Goal: Task Accomplishment & Management: Complete application form

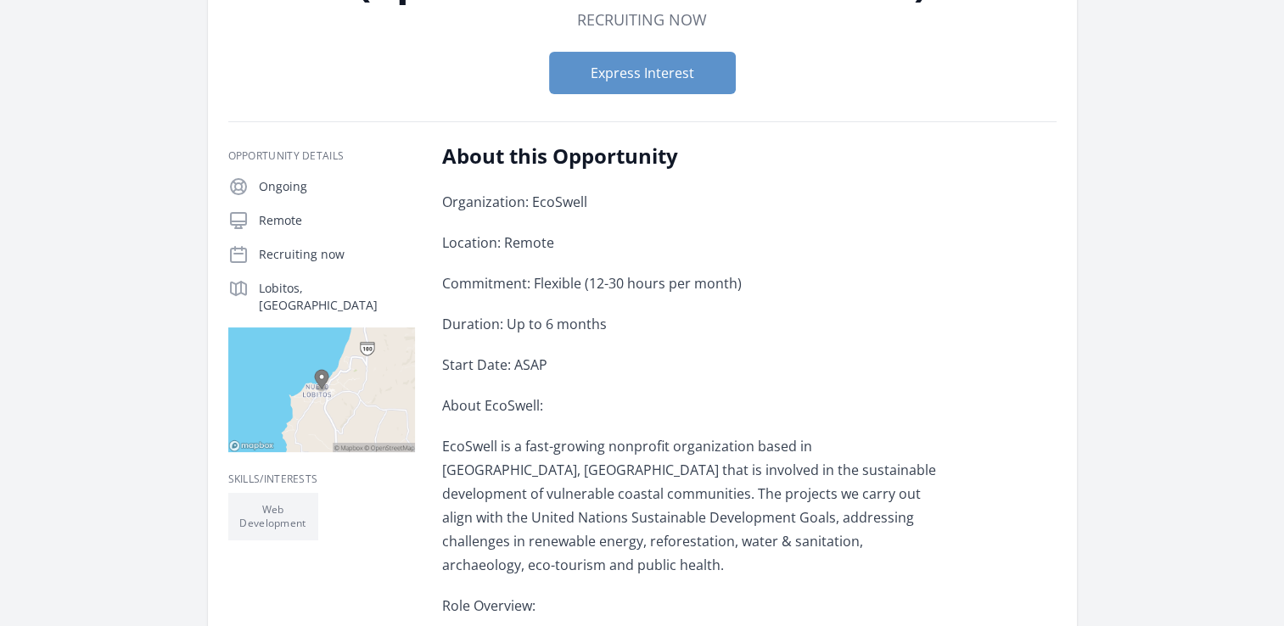
scroll to position [238, 0]
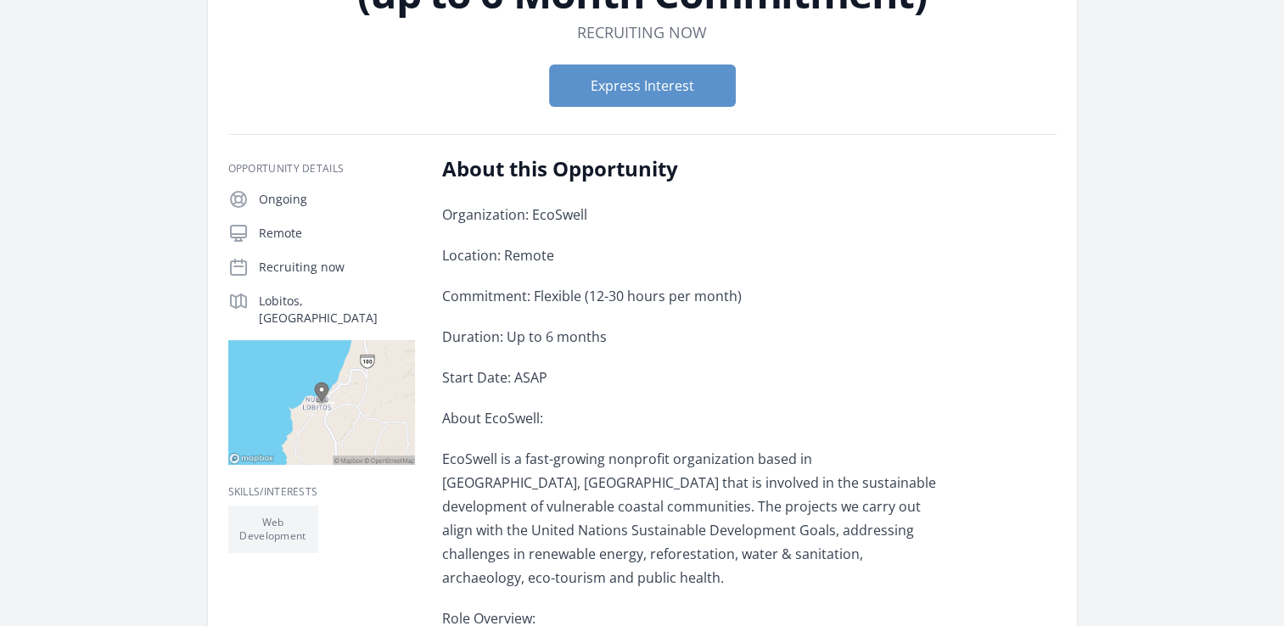
click at [442, 168] on h2 "About this Opportunity" at bounding box center [690, 168] width 496 height 27
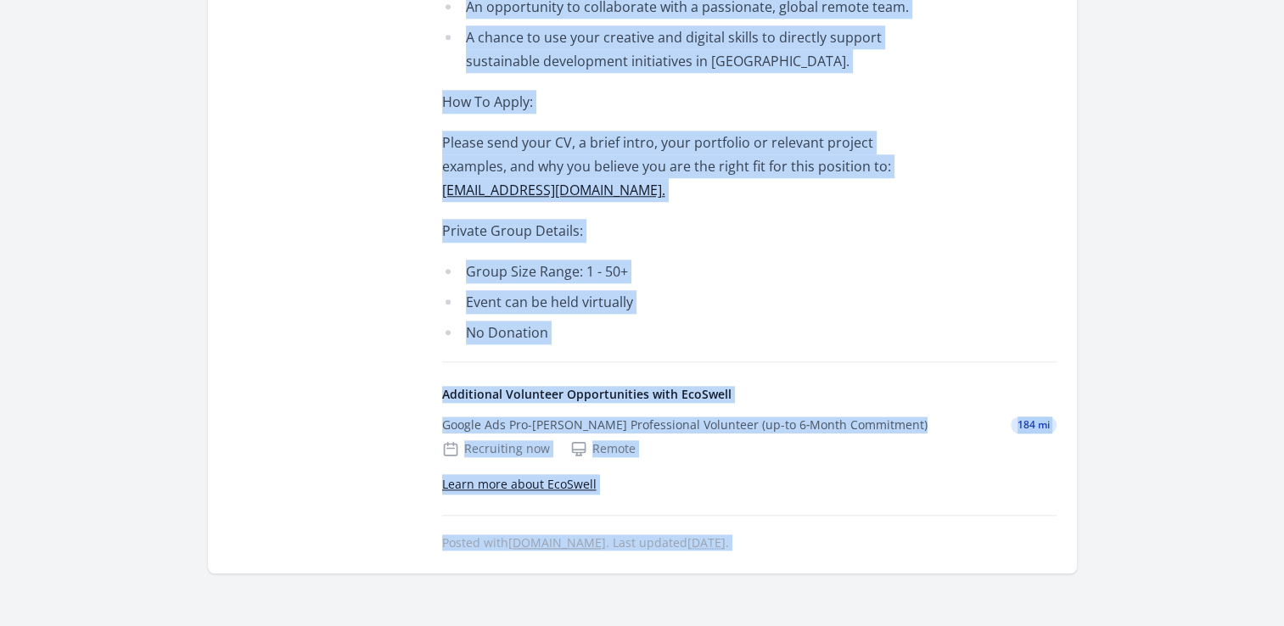
scroll to position [1818, 0]
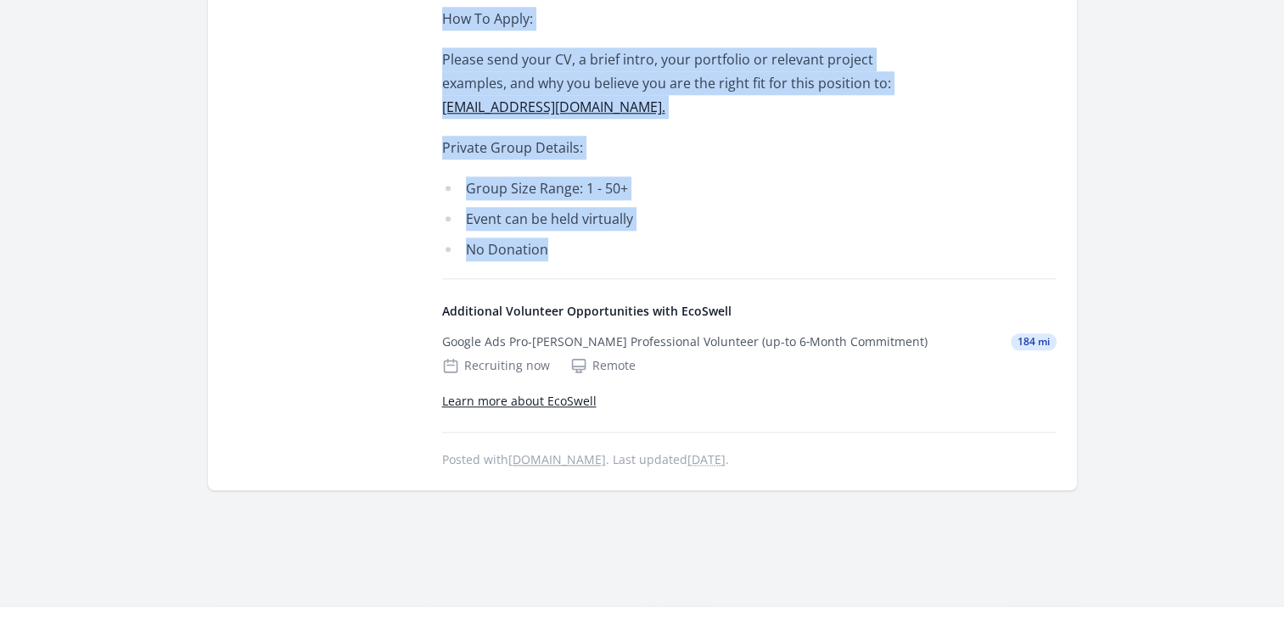
drag, startPoint x: 444, startPoint y: 166, endPoint x: 769, endPoint y: 148, distance: 325.5
copy div "About this Opportunity Organization: EcoSwell Location: Remote Commitment: Flex…"
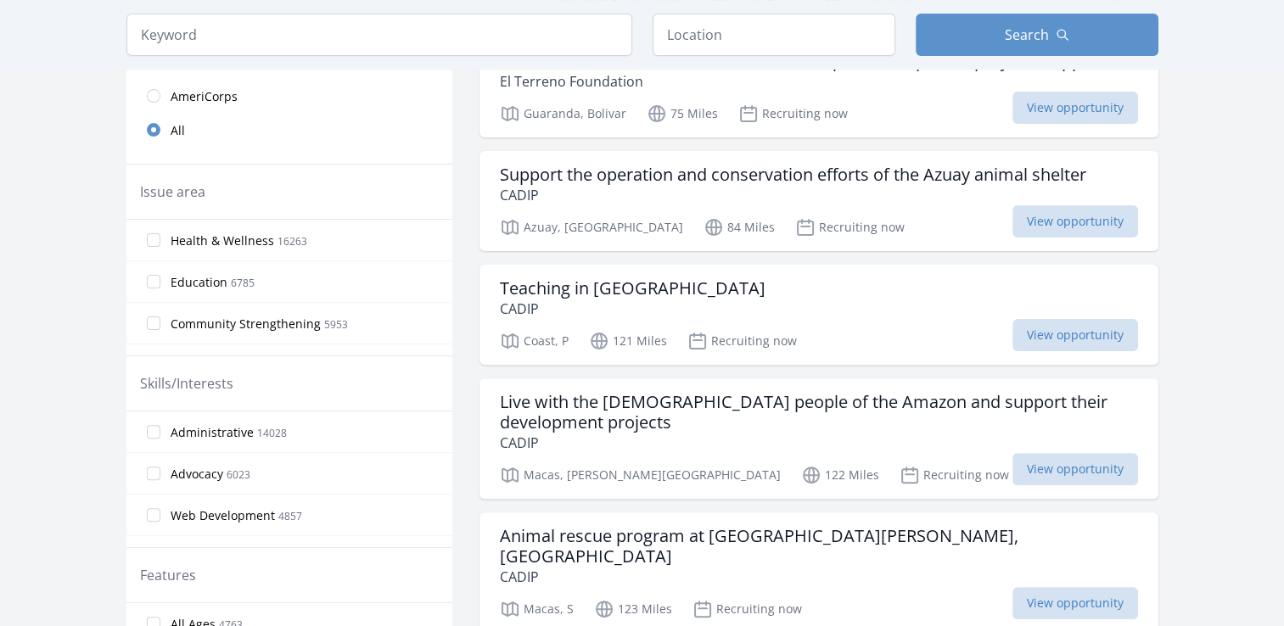
scroll to position [441, 0]
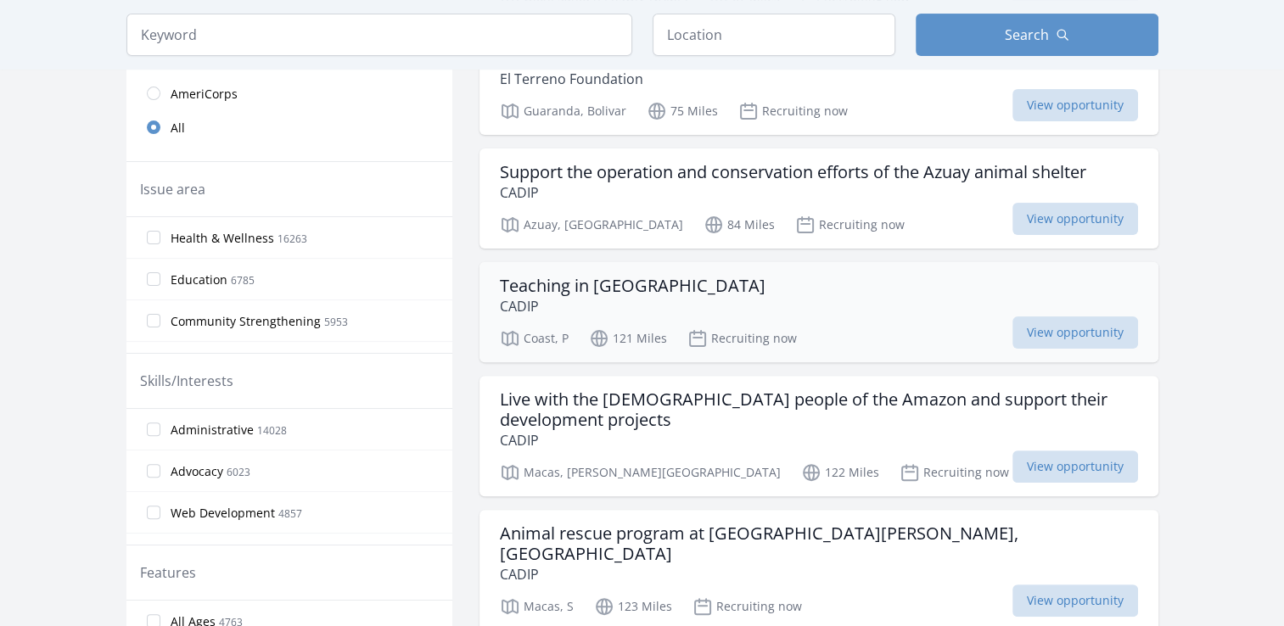
click at [620, 278] on h3 "Teaching in Ecuador" at bounding box center [633, 286] width 266 height 20
click at [892, 537] on h3 "Animal rescue program at Morona Santiago Zoo, Ecuador" at bounding box center [819, 543] width 638 height 41
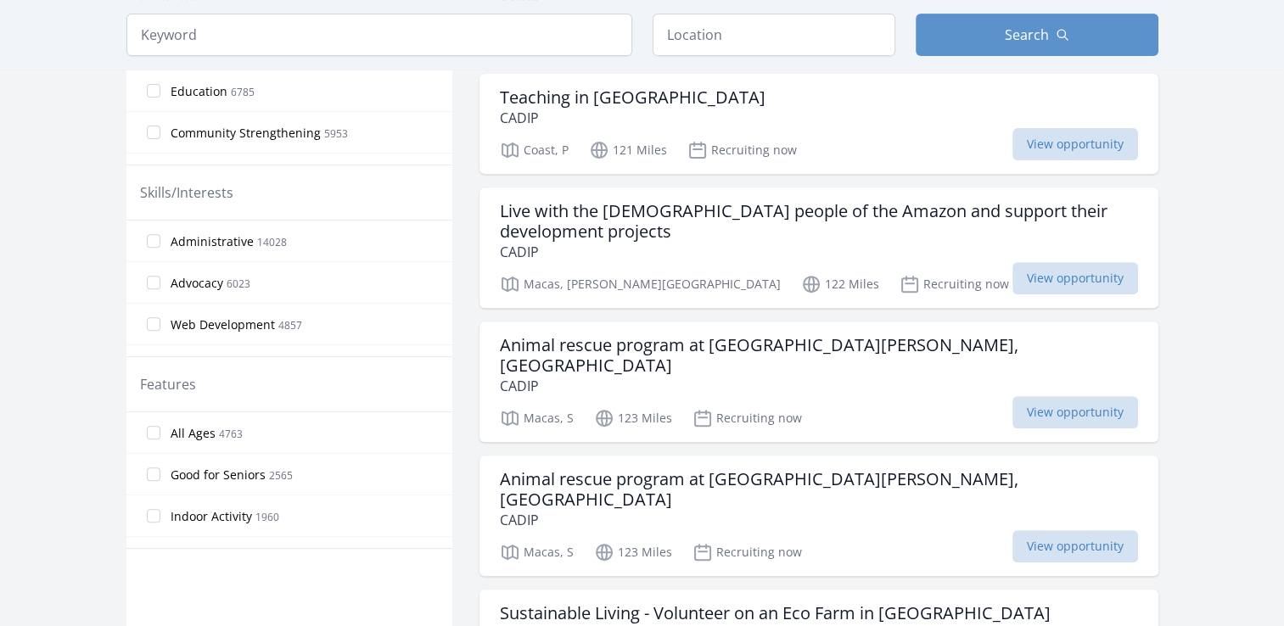
scroll to position [645, 0]
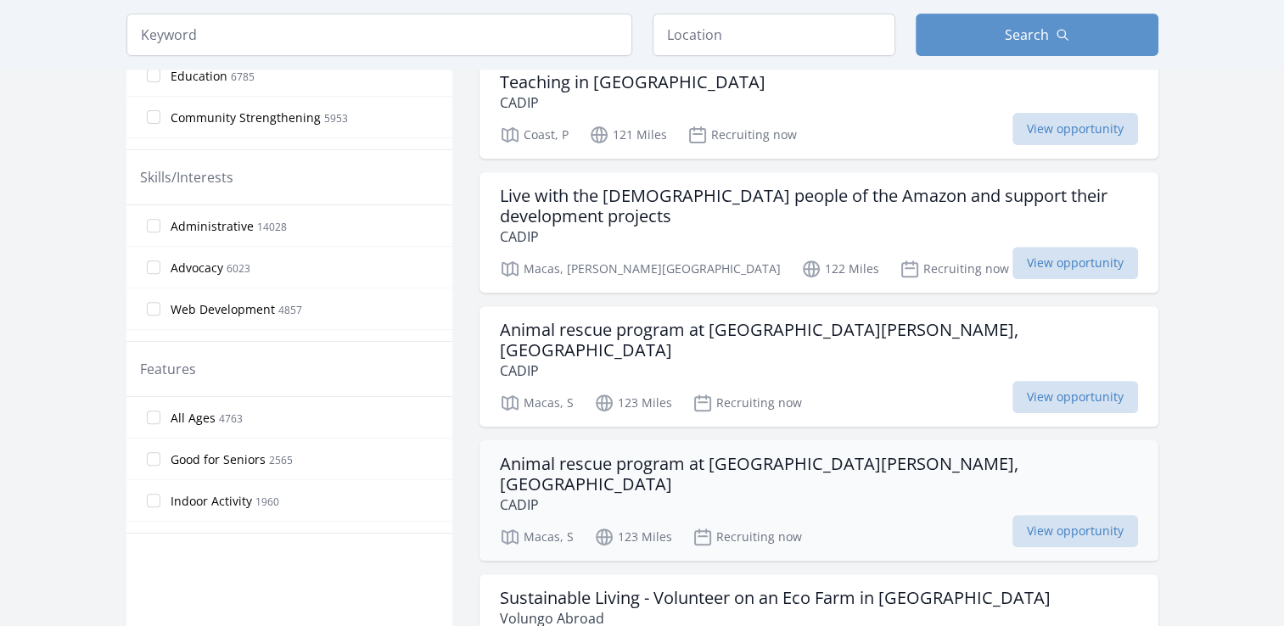
click at [865, 495] on p "CADIP" at bounding box center [819, 505] width 638 height 20
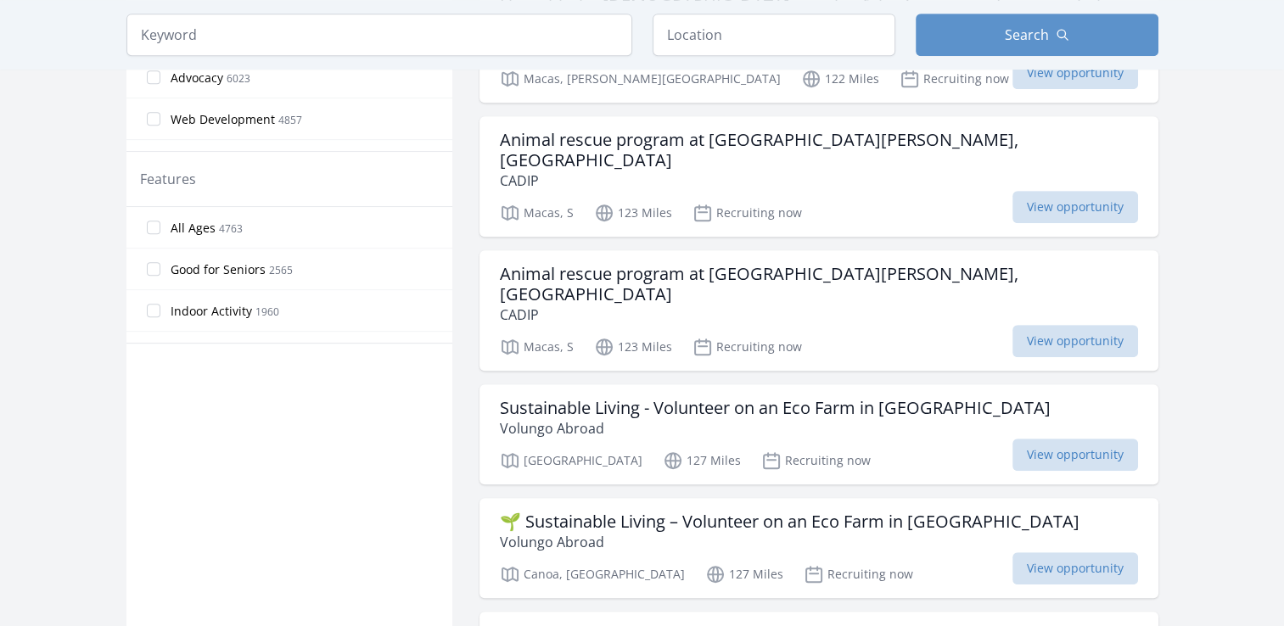
scroll to position [848, 0]
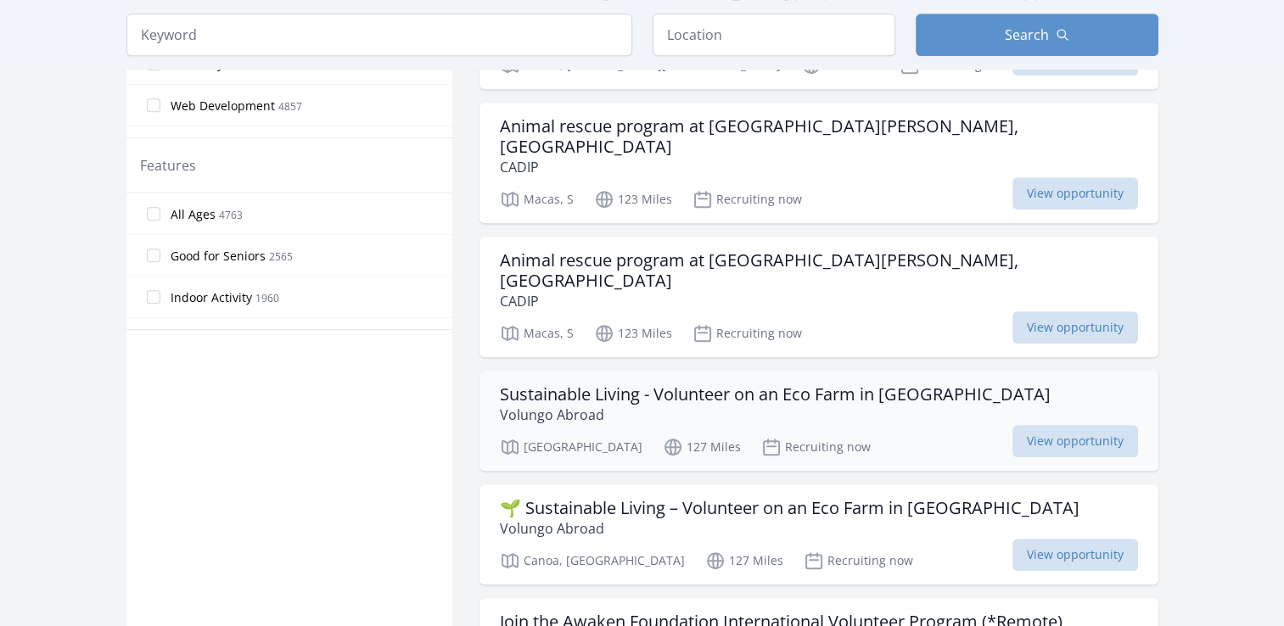
click at [929, 383] on div "Sustainable Living - Volunteer on an Eco Farm in Ecuador Volungo Abroad Barcelo…" at bounding box center [818, 421] width 679 height 100
click at [1231, 402] on main "Keyword Location Search Active filters Clear filters" at bounding box center [642, 569] width 1284 height 2726
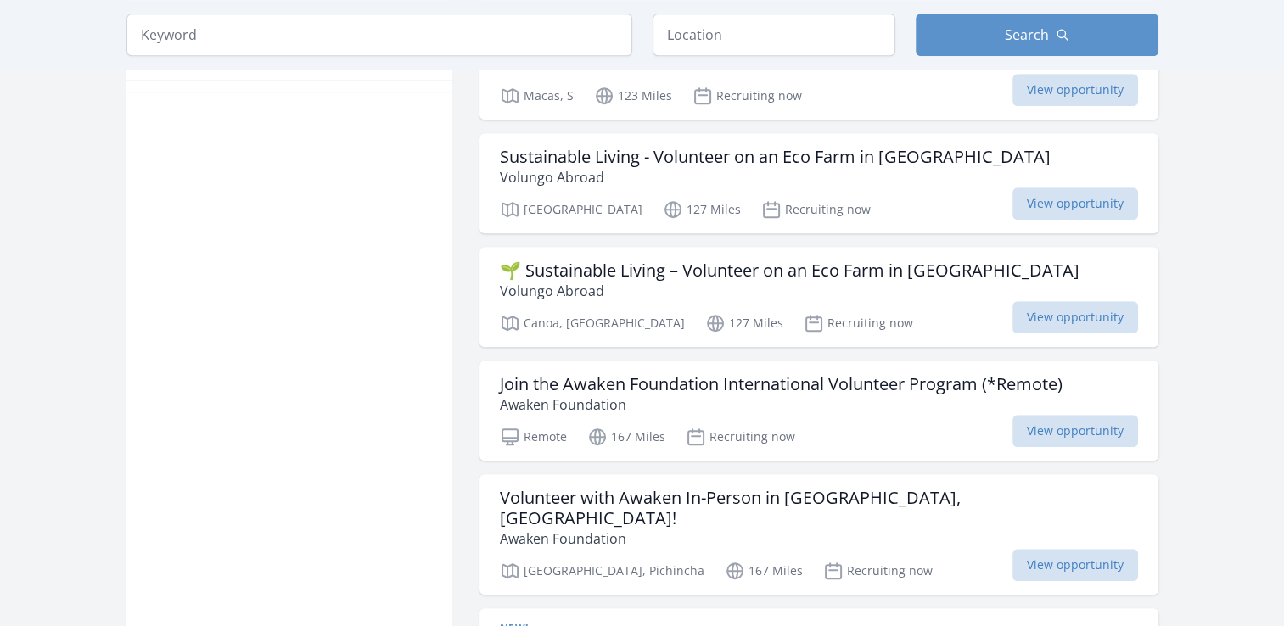
scroll to position [1120, 0]
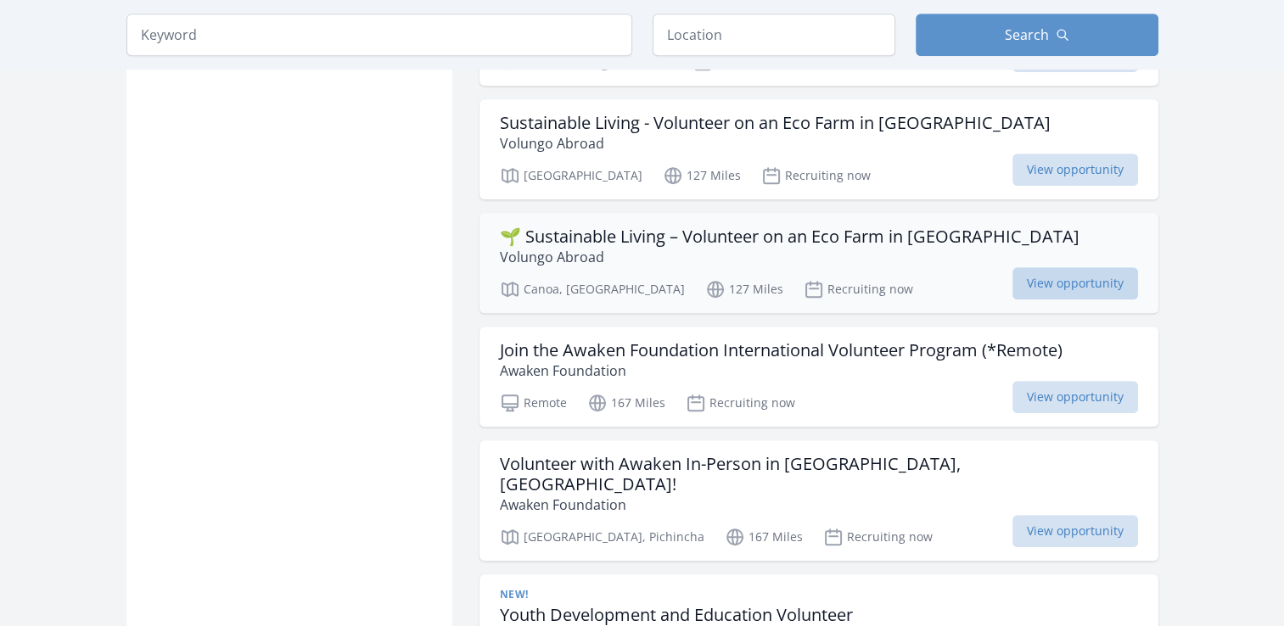
click at [1083, 267] on span "View opportunity" at bounding box center [1075, 283] width 126 height 32
click at [1218, 385] on main "Keyword Location Search Active filters Clear filters" at bounding box center [642, 297] width 1284 height 2726
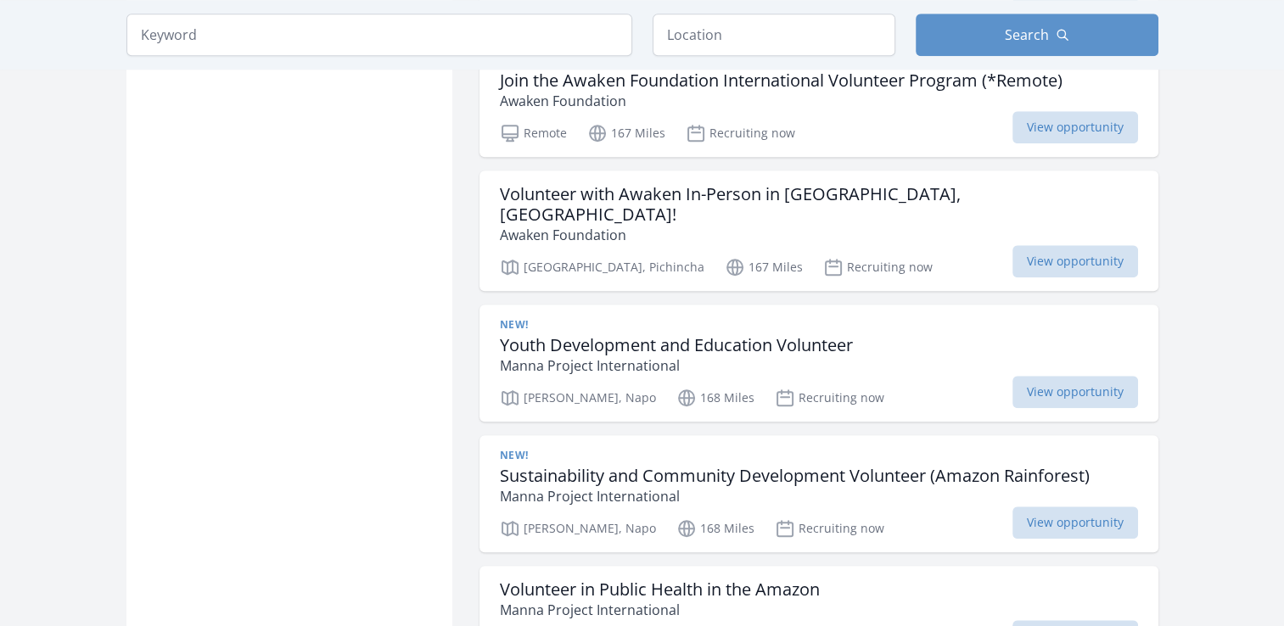
scroll to position [1391, 0]
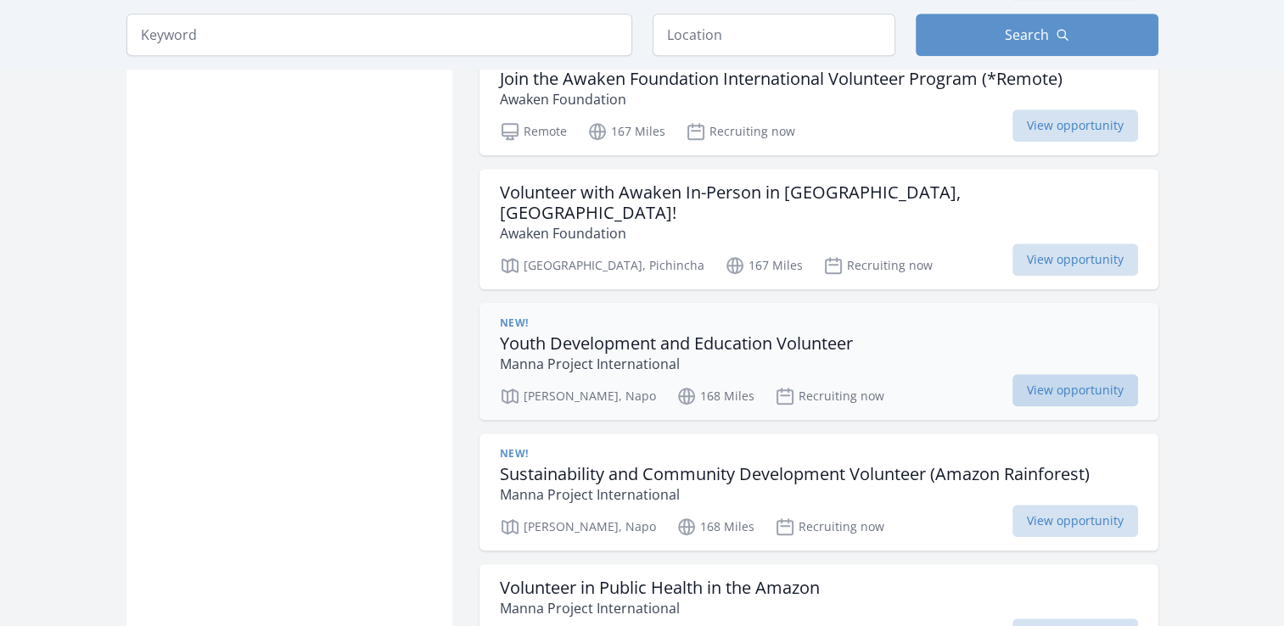
click at [1080, 374] on span "View opportunity" at bounding box center [1075, 390] width 126 height 32
click at [1202, 460] on main "Keyword Location Search Active filters Clear filters" at bounding box center [642, 26] width 1284 height 2726
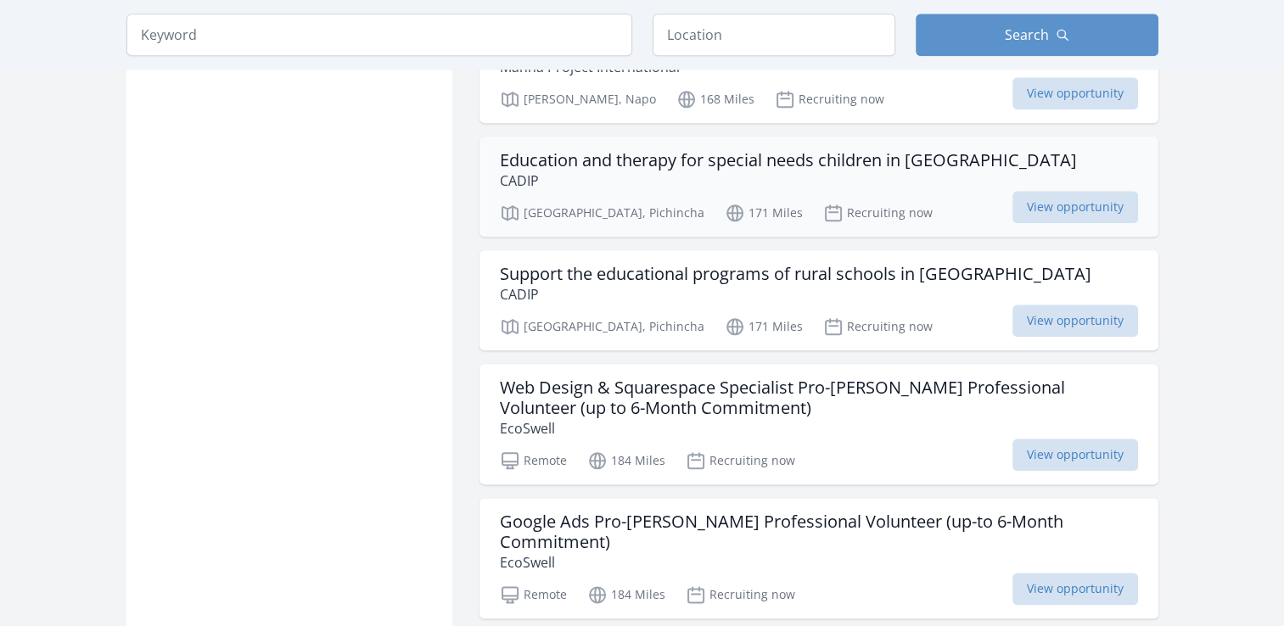
scroll to position [1934, 0]
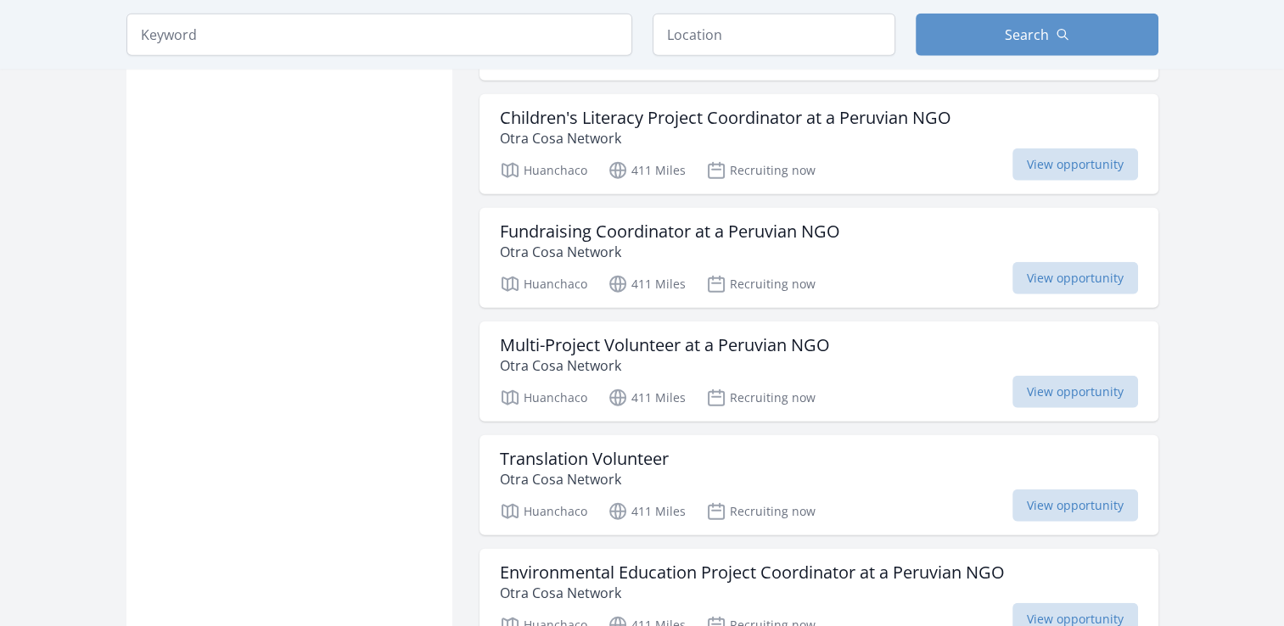
scroll to position [4106, 0]
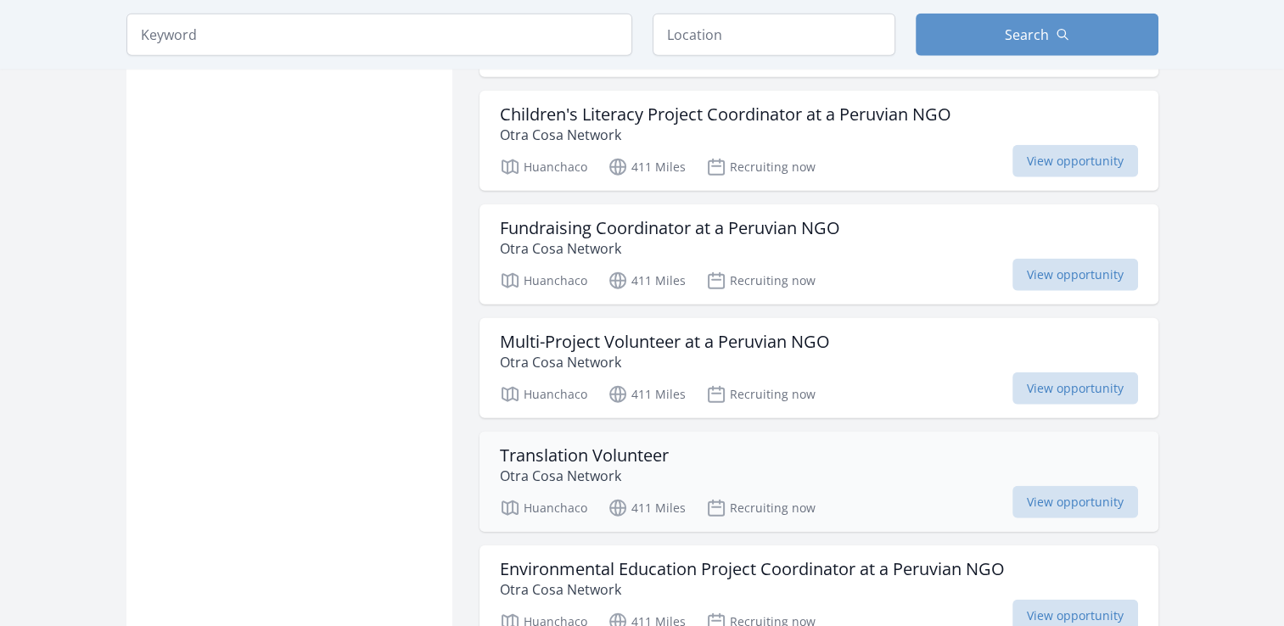
click at [641, 445] on h3 "Translation Volunteer" at bounding box center [584, 455] width 169 height 20
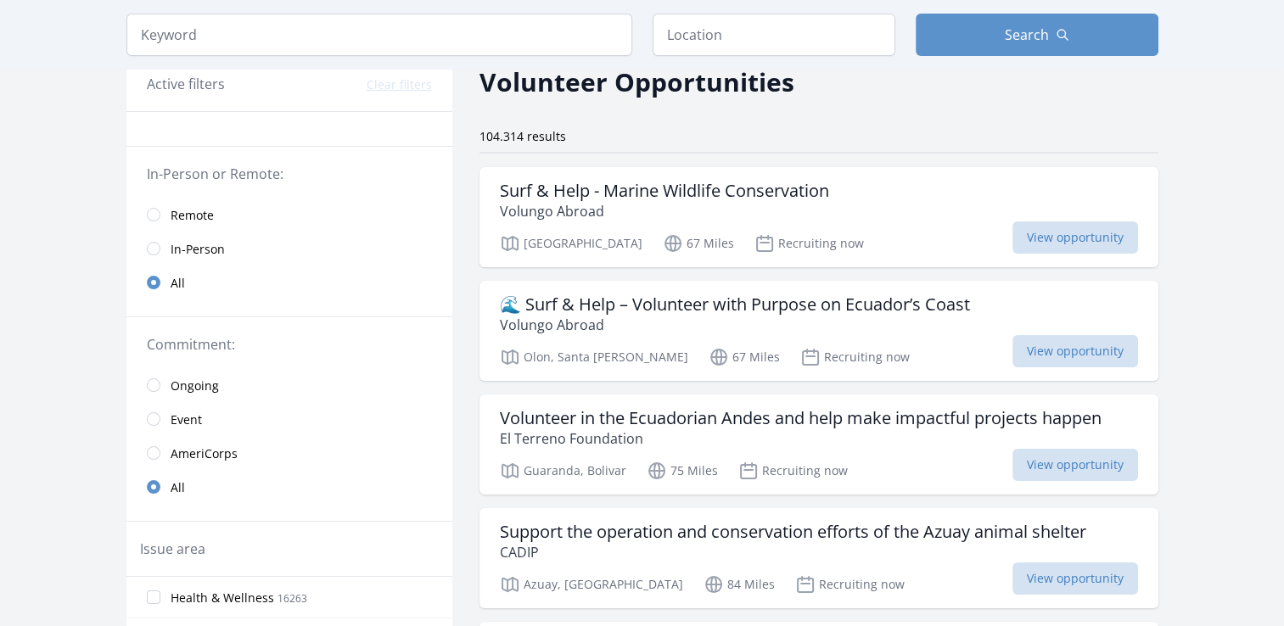
scroll to position [102, 0]
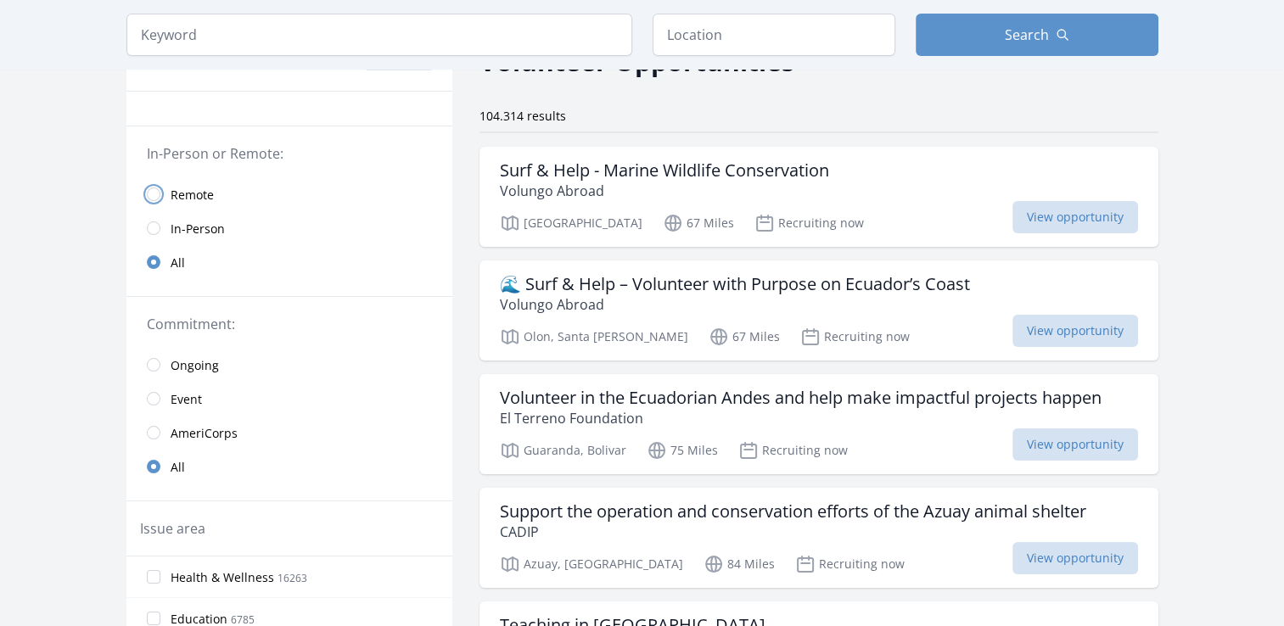
click at [153, 194] on input "radio" at bounding box center [154, 194] width 14 height 14
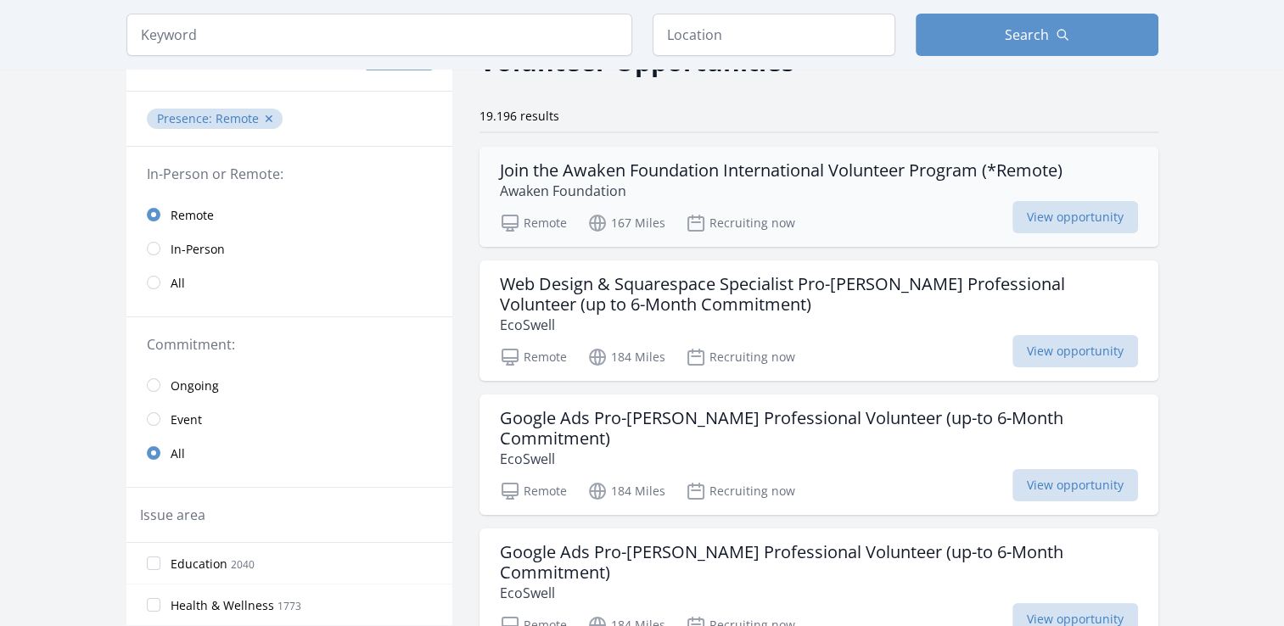
click at [738, 181] on h3 "Join the Awaken Foundation International Volunteer Program (*Remote)" at bounding box center [781, 170] width 562 height 20
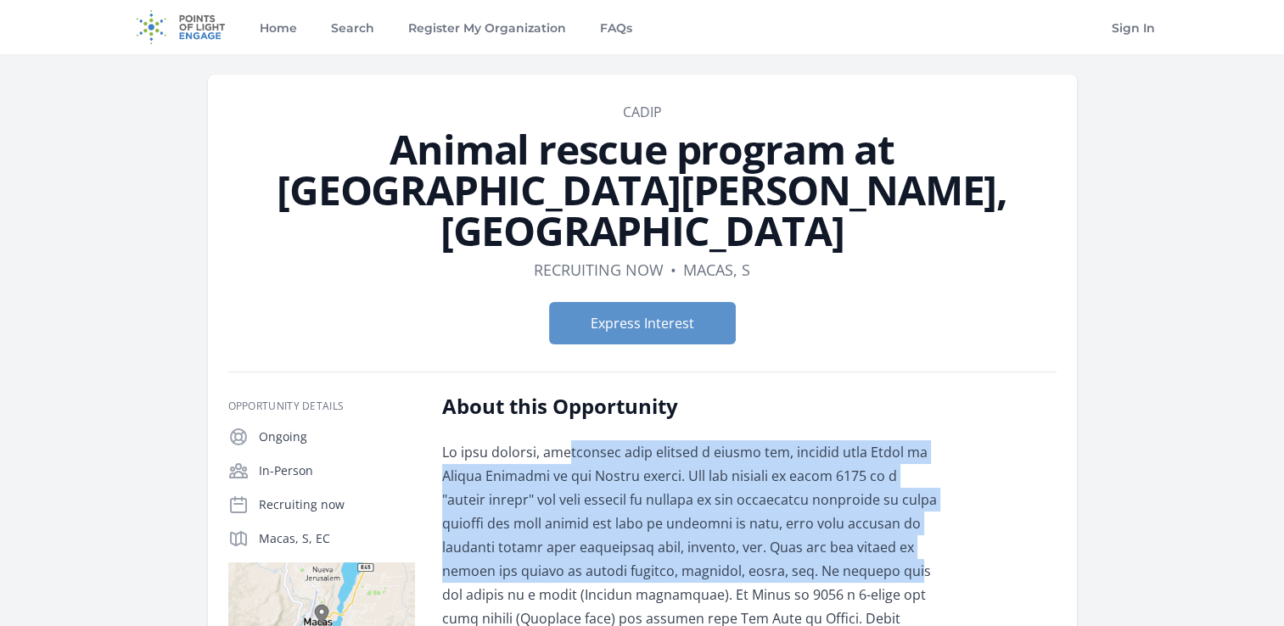
drag, startPoint x: 899, startPoint y: 518, endPoint x: 554, endPoint y: 402, distance: 364.1
click at [554, 440] on p at bounding box center [690, 618] width 496 height 356
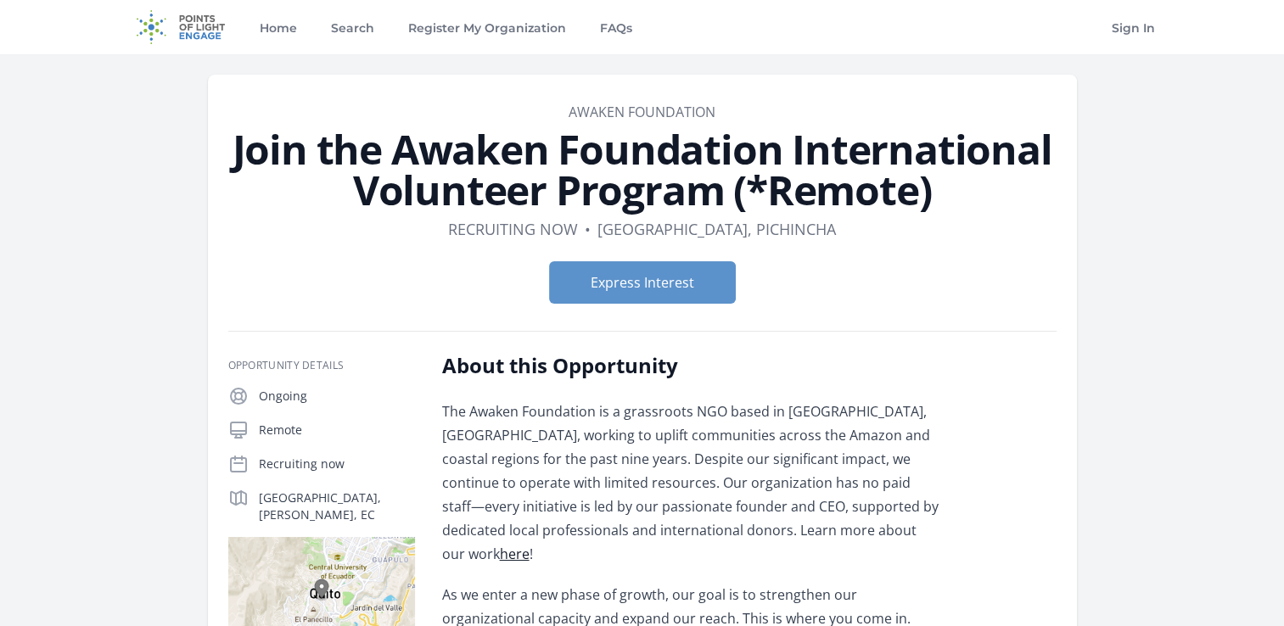
click at [715, 361] on h2 "About this Opportunity" at bounding box center [690, 365] width 496 height 27
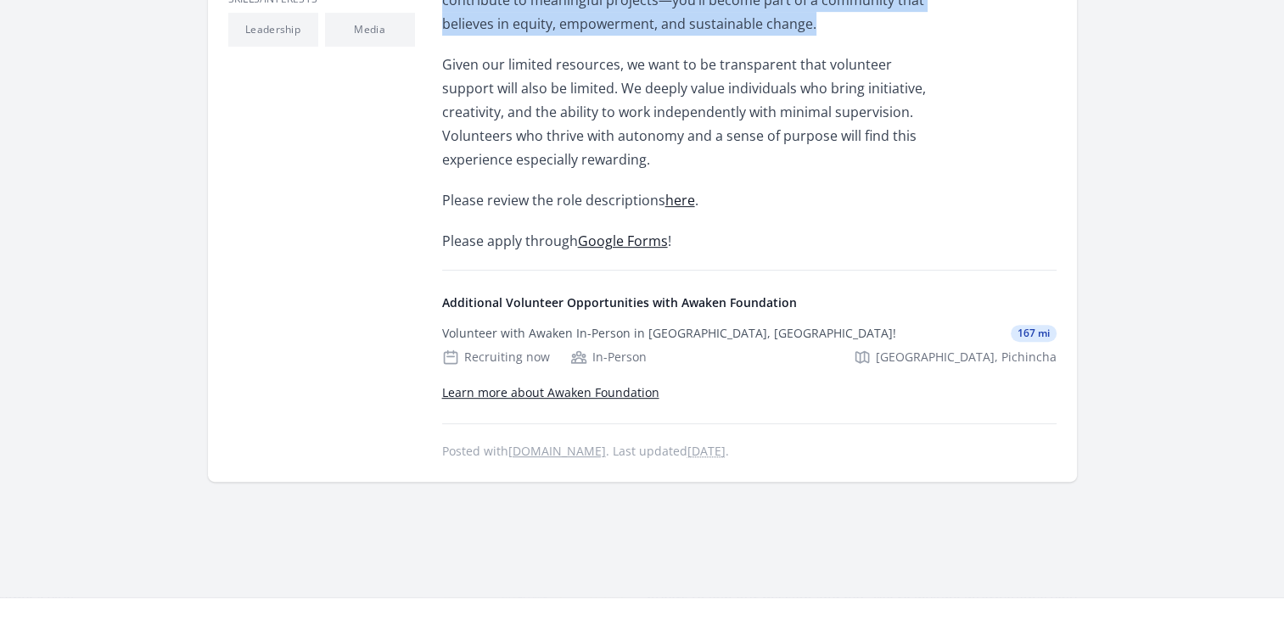
scroll to position [669, 0]
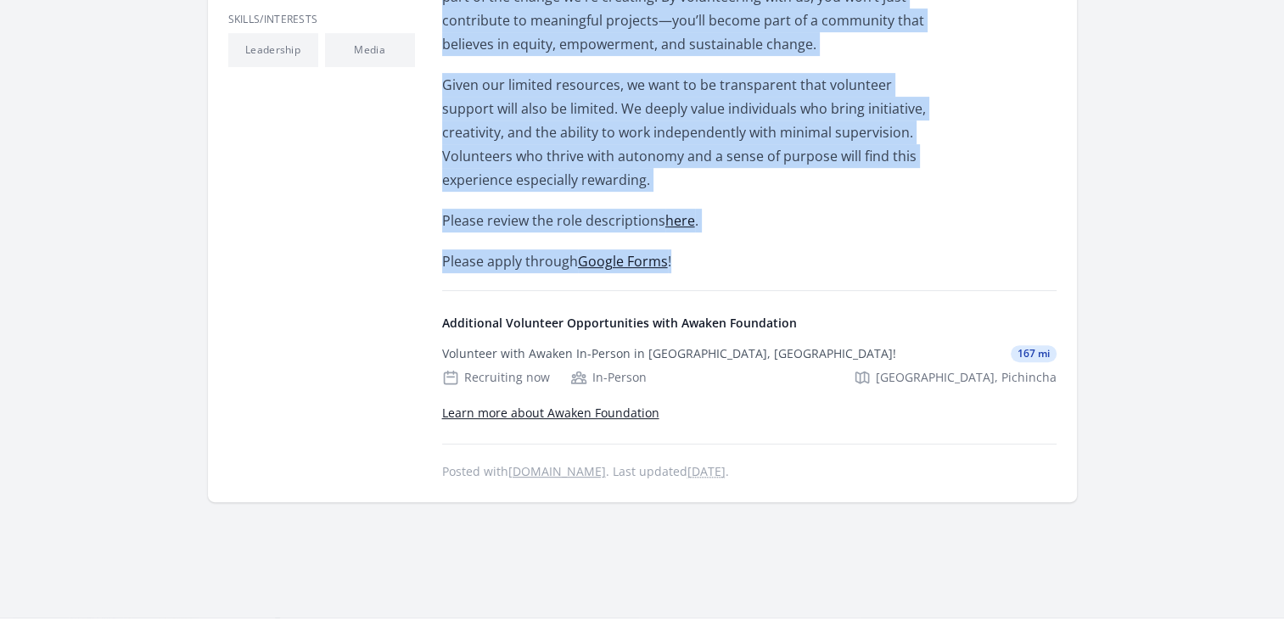
drag, startPoint x: 444, startPoint y: 148, endPoint x: 876, endPoint y: 218, distance: 437.5
copy div "Lorem ipsu Dolorsitame Con Adipis Elitseddoe te i utlaboreet DOL magna al Enima…"
click at [870, 214] on div "The Awaken Foundation is a grassroots NGO based in [GEOGRAPHIC_DATA], [GEOGRAPH…" at bounding box center [690, 1] width 496 height 543
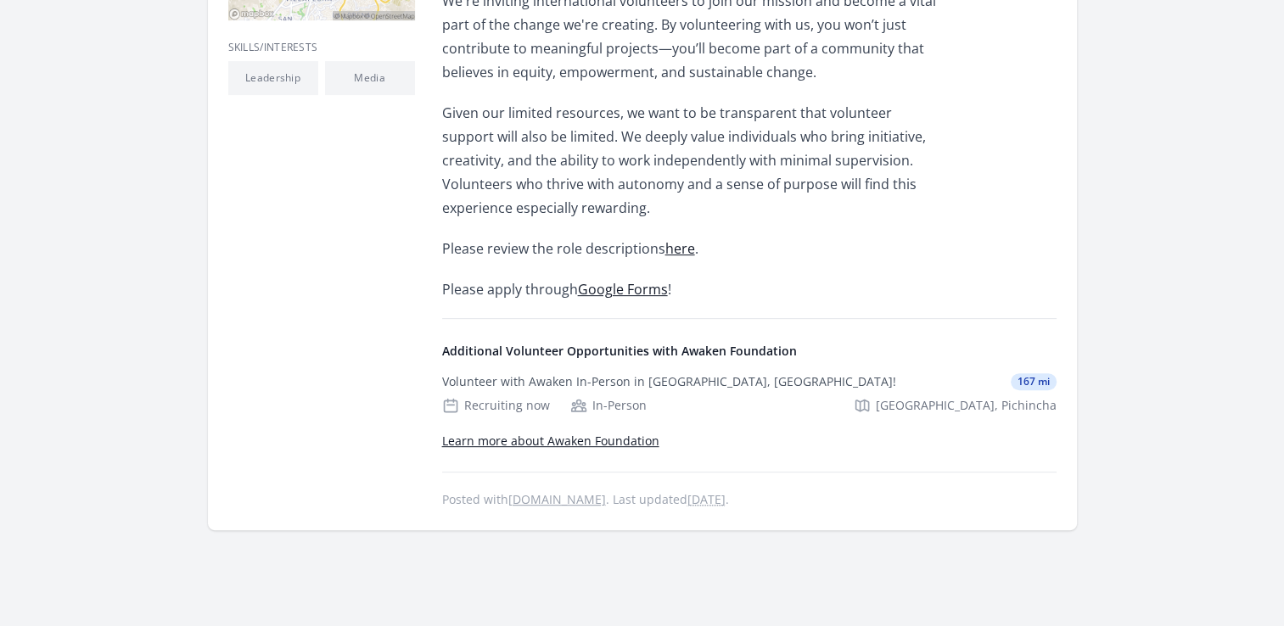
scroll to position [635, 0]
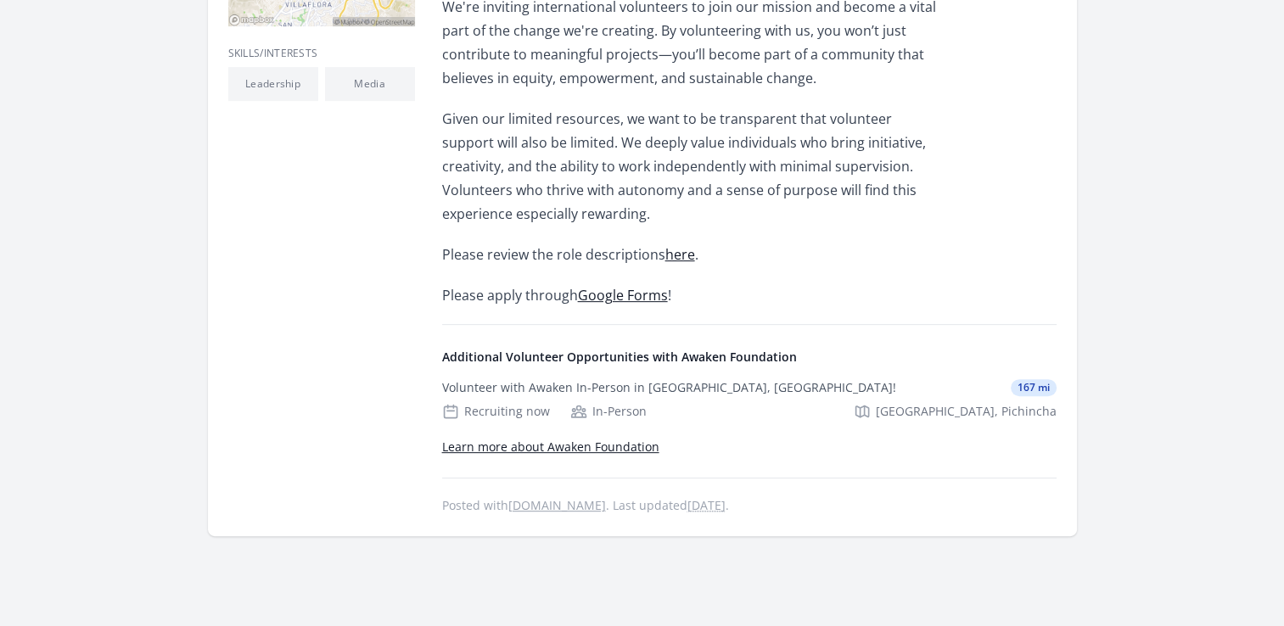
click at [675, 245] on link "here" at bounding box center [680, 254] width 30 height 19
click at [596, 286] on link "Google Forms" at bounding box center [623, 295] width 90 height 19
